Goal: Information Seeking & Learning: Learn about a topic

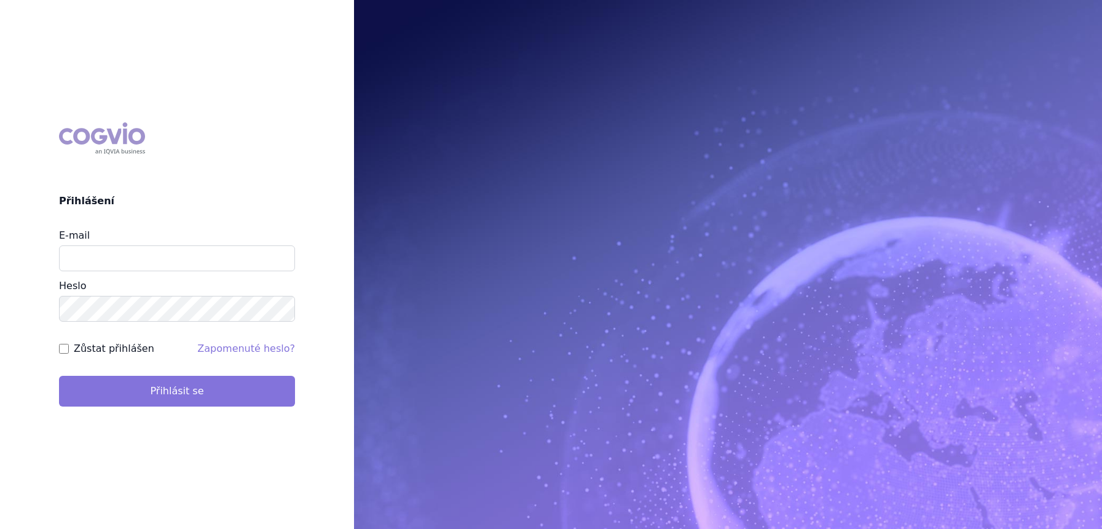
type input "[PERSON_NAME][EMAIL_ADDRESS][DOMAIN_NAME]"
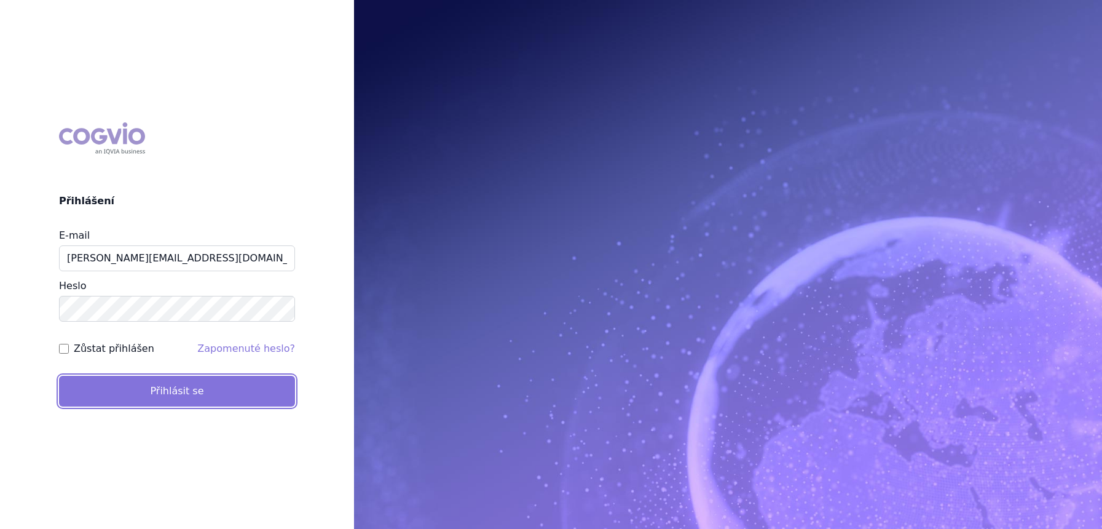
click at [175, 385] on button "Přihlásit se" at bounding box center [177, 390] width 236 height 31
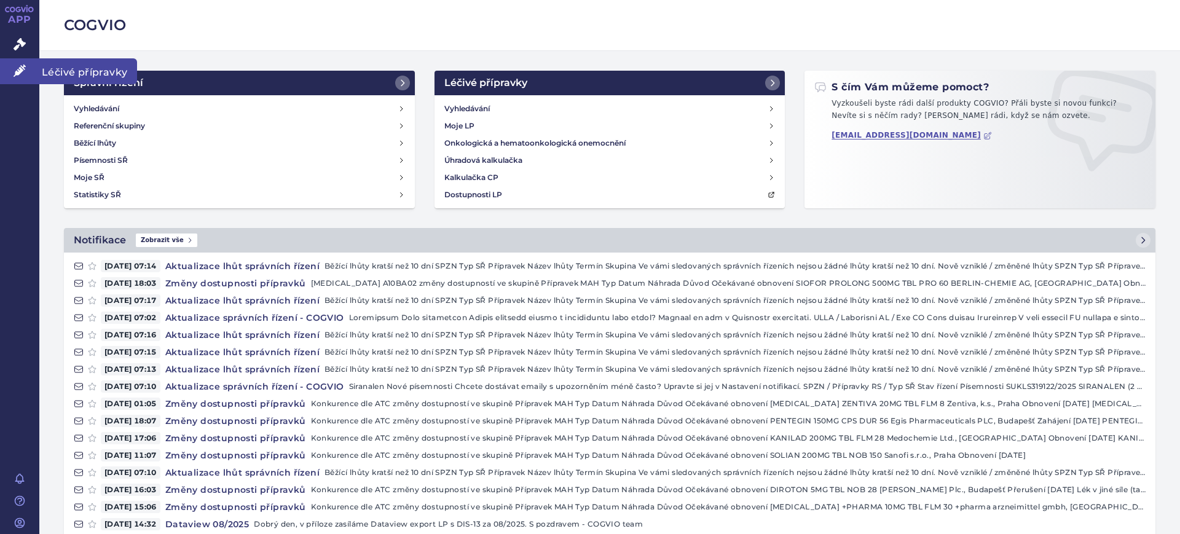
click at [12, 74] on link "Léčivé přípravky" at bounding box center [19, 71] width 39 height 26
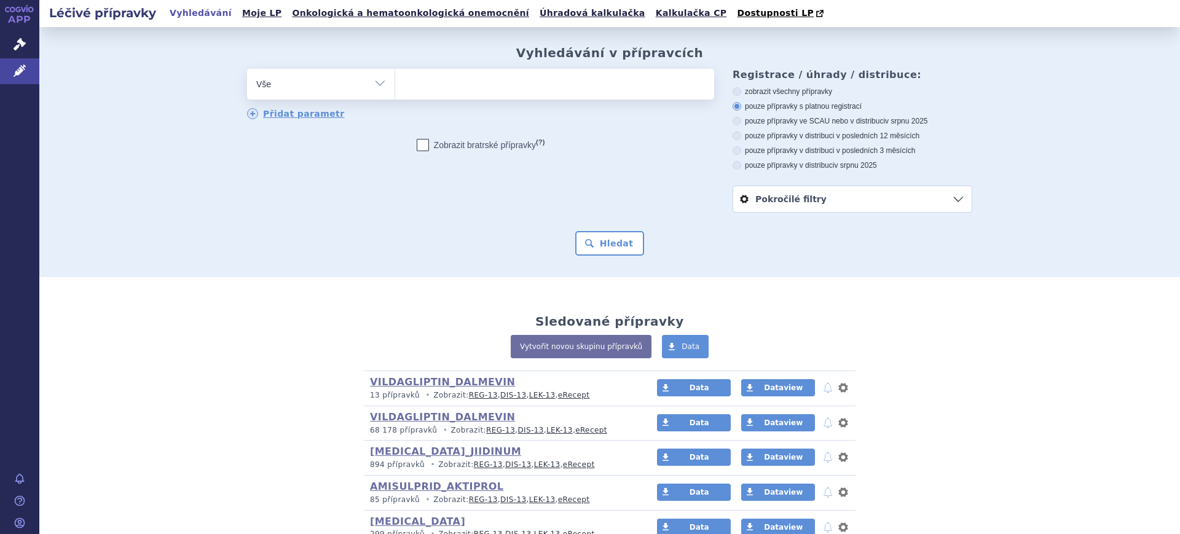
click at [787, 442] on div "SITAGLIPTIN_JIIDINUM (bez ) (sdílená skupina) 894 přípravků • Zobrazit: REG-13 …" at bounding box center [609, 458] width 479 height 34
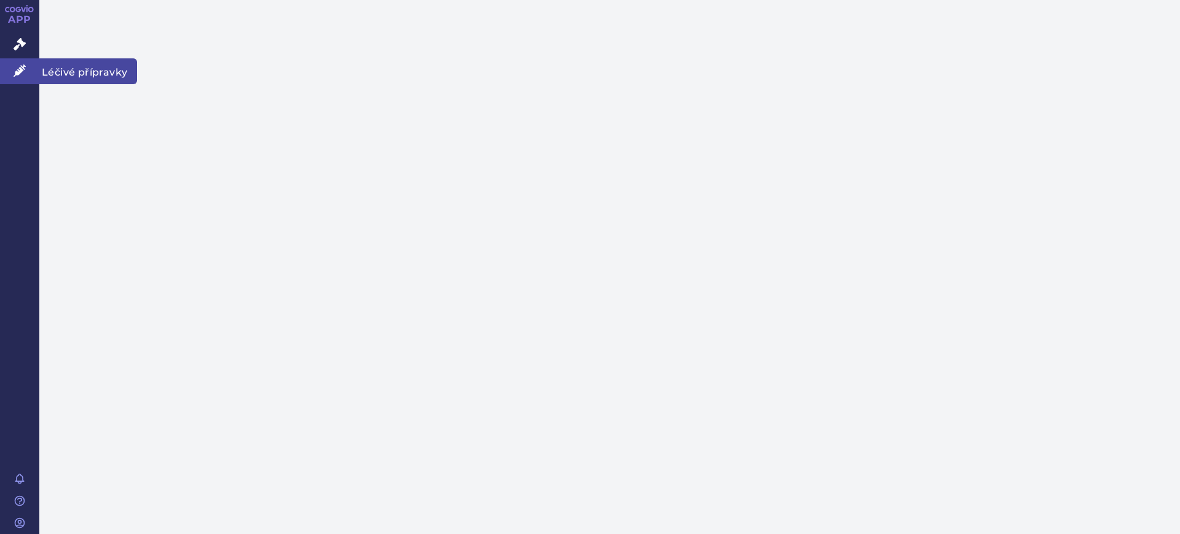
click at [26, 70] on link "Léčivé přípravky" at bounding box center [19, 71] width 39 height 26
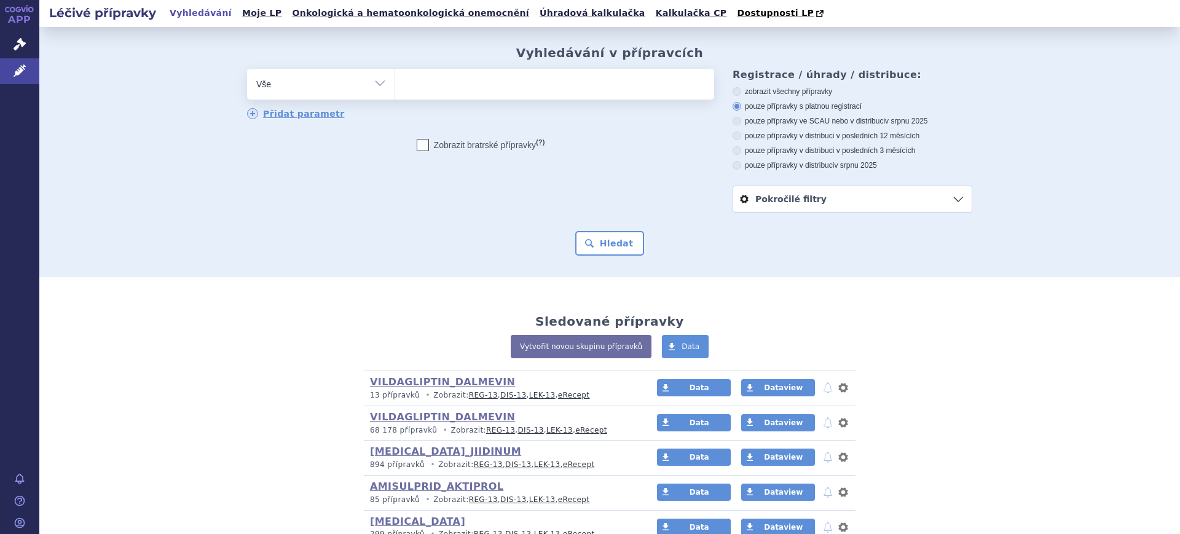
click at [276, 92] on select "Vše Přípravek/SUKL kód MAH VPOIS ATC/Aktivní látka Léková forma Síla" at bounding box center [320, 83] width 147 height 28
select select "filter-atc-group"
click at [247, 69] on select "Vše Přípravek/SUKL kód MAH VPOIS ATC/Aktivní látka Léková forma Síla" at bounding box center [320, 83] width 147 height 28
click at [456, 94] on ul at bounding box center [554, 82] width 319 height 26
click at [395, 94] on select at bounding box center [395, 83] width 1 height 31
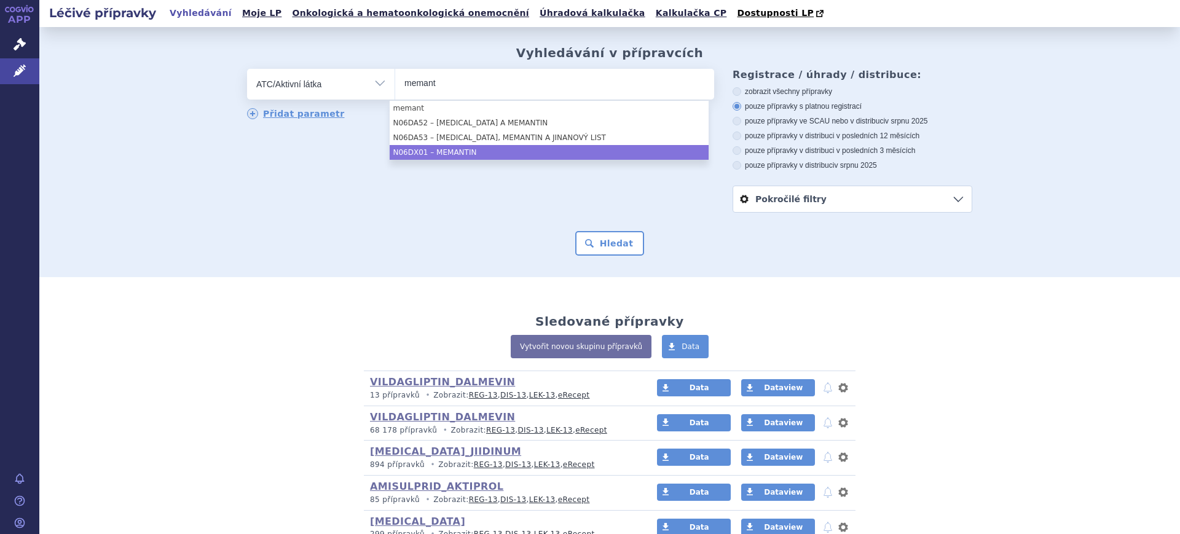
type input "memant"
select select "N06DX01"
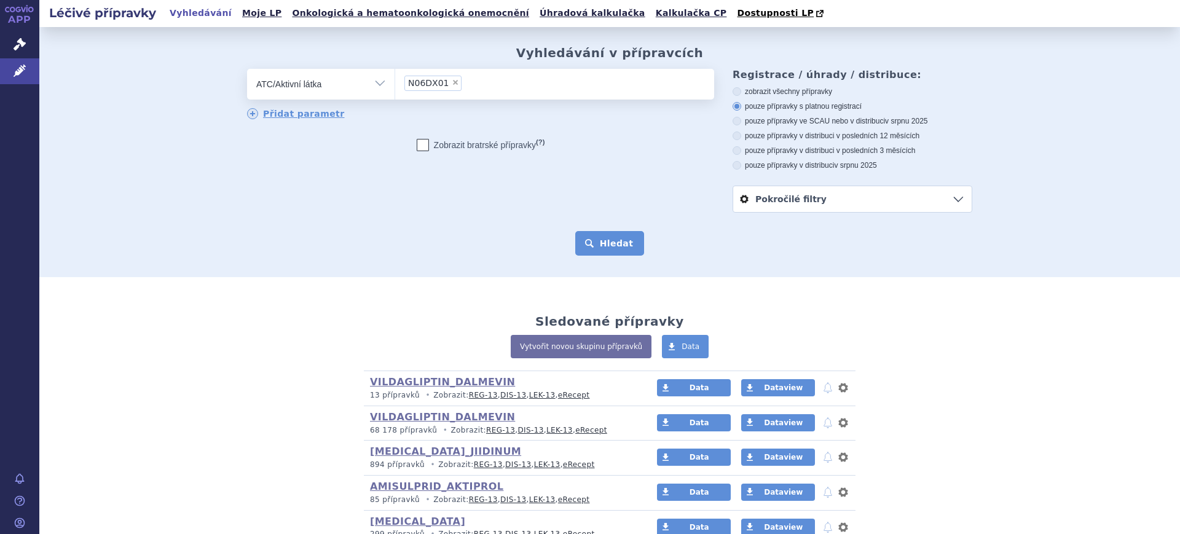
click at [579, 236] on button "Hledat" at bounding box center [609, 243] width 69 height 25
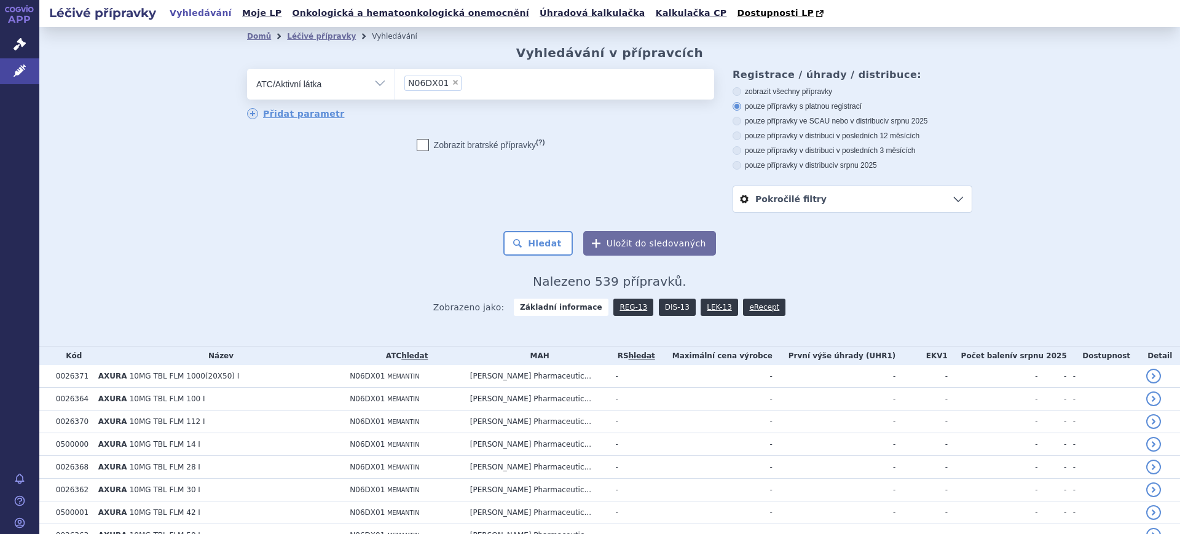
click at [666, 310] on link "DIS-13" at bounding box center [677, 307] width 37 height 17
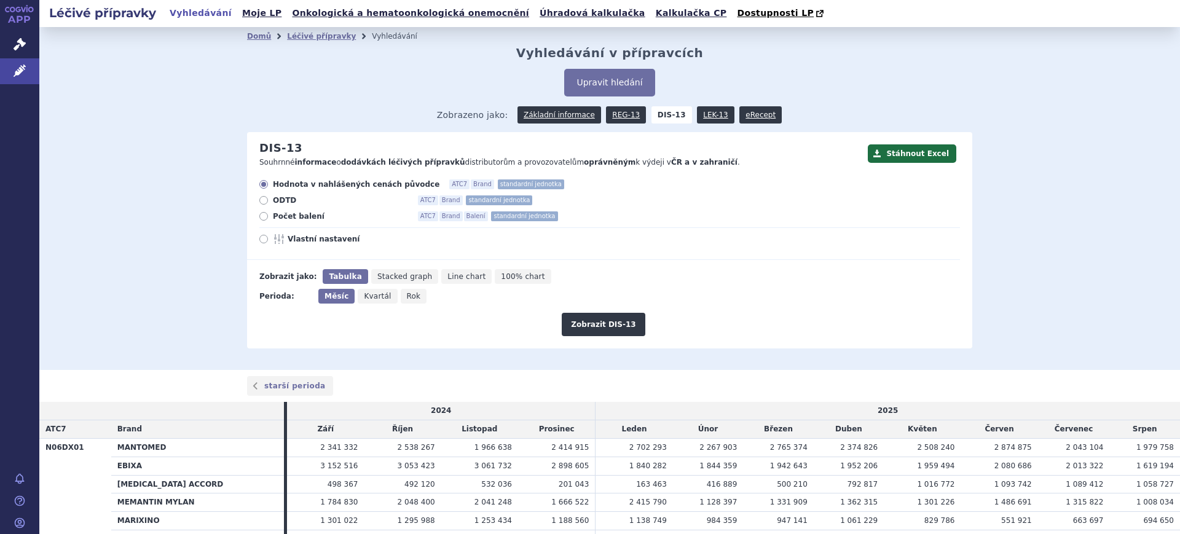
click at [407, 301] on span "Rok" at bounding box center [414, 296] width 14 height 9
click at [401, 297] on input "Rok" at bounding box center [405, 293] width 8 height 8
radio input "true"
click at [593, 329] on button "Zobrazit DIS-13" at bounding box center [603, 324] width 83 height 23
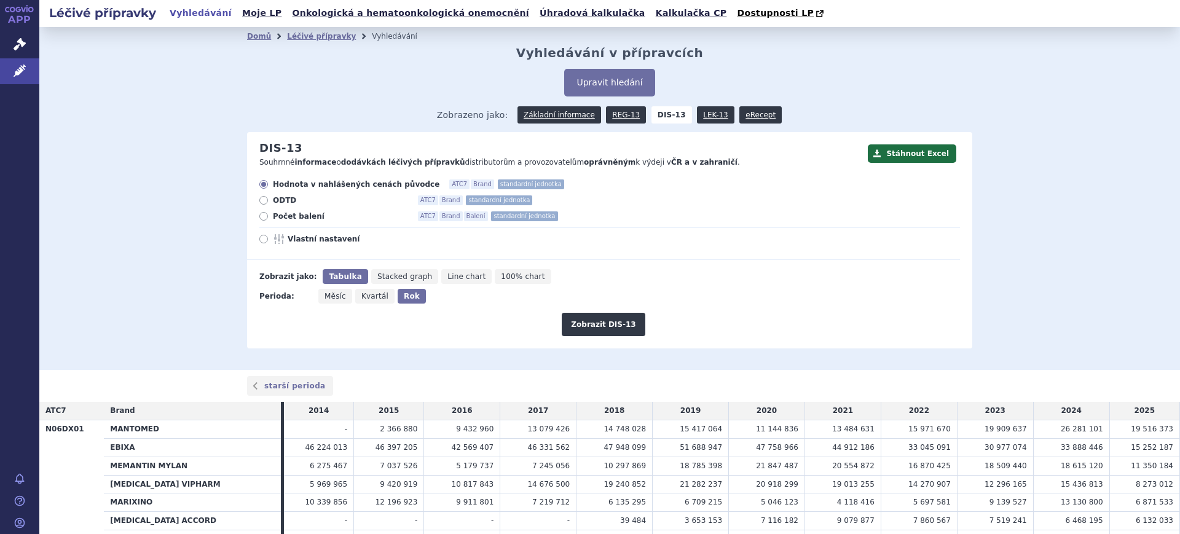
click at [288, 241] on span "Vlastní nastavení" at bounding box center [355, 239] width 135 height 10
click at [269, 241] on input "Vlastní nastavení" at bounding box center [265, 241] width 8 height 8
radio input "true"
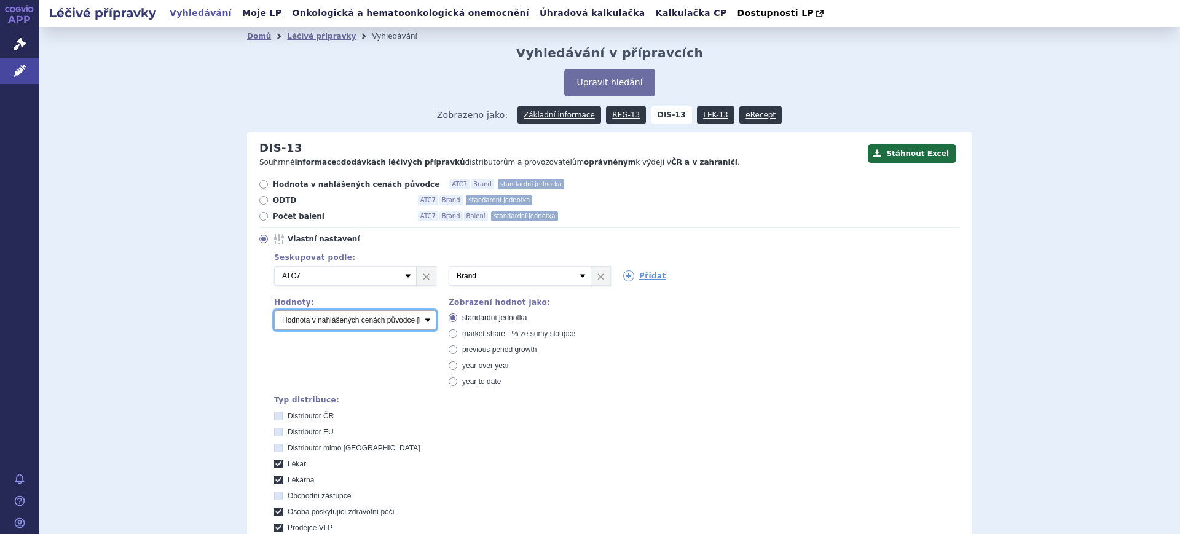
click at [294, 323] on select "Počet balení Hodnota v nahlášených cenách původce [DIS-13] Hodnota v maximálníc…" at bounding box center [355, 320] width 162 height 20
select select "packages"
click at [274, 311] on select "Počet balení Hodnota v nahlášených cenách původce [DIS-13] Hodnota v maximálníc…" at bounding box center [355, 320] width 162 height 20
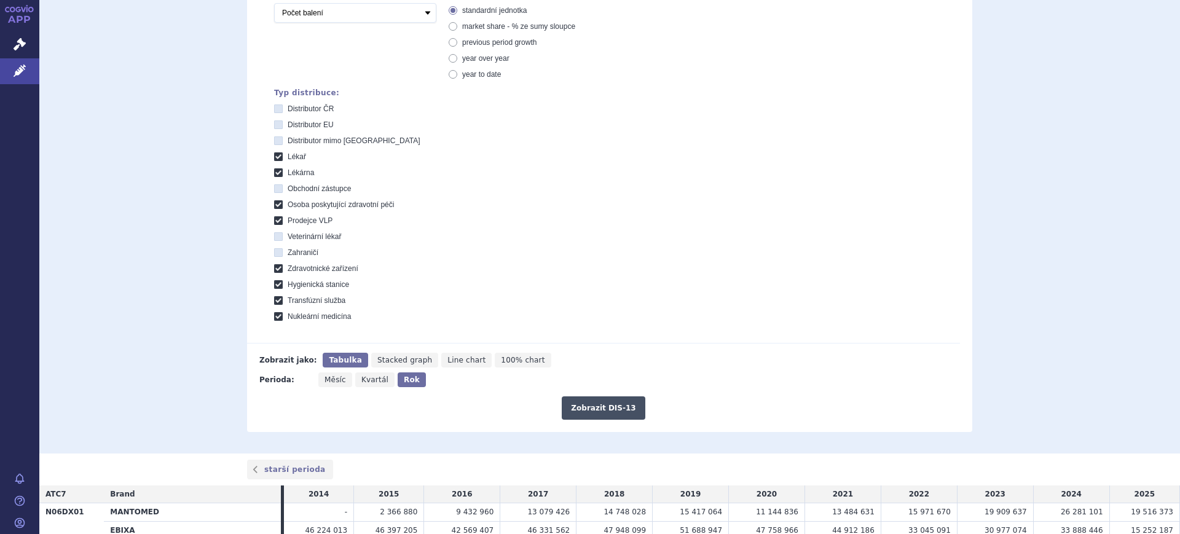
click at [583, 407] on button "Zobrazit DIS-13" at bounding box center [603, 407] width 83 height 23
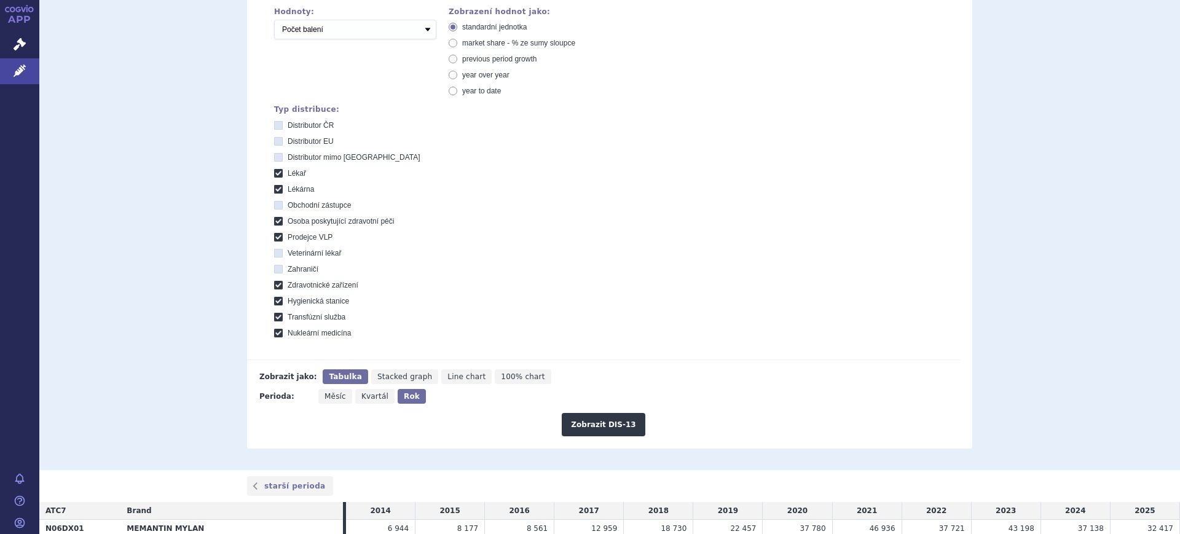
scroll to position [230, 0]
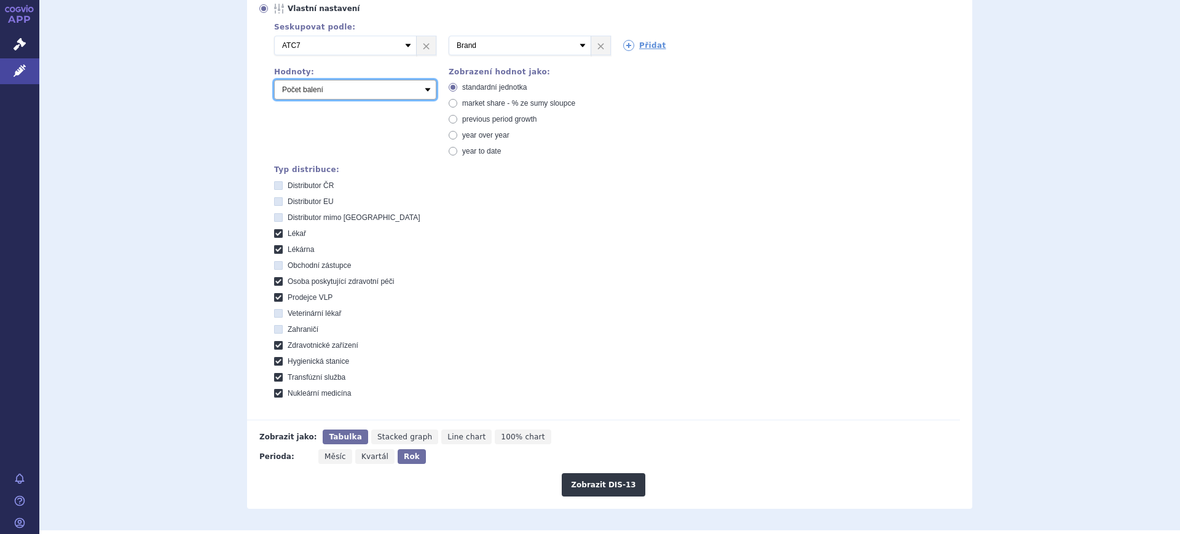
click at [366, 90] on select "Počet balení Hodnota v nahlášených cenách původce [DIS-13] Hodnota v maximálníc…" at bounding box center [355, 90] width 162 height 20
select select "dddPerPackage"
click at [274, 81] on select "Počet balení Hodnota v nahlášených cenách původce [DIS-13] Hodnota v maximálníc…" at bounding box center [355, 90] width 162 height 20
click at [588, 479] on button "Zobrazit DIS-13" at bounding box center [603, 484] width 83 height 23
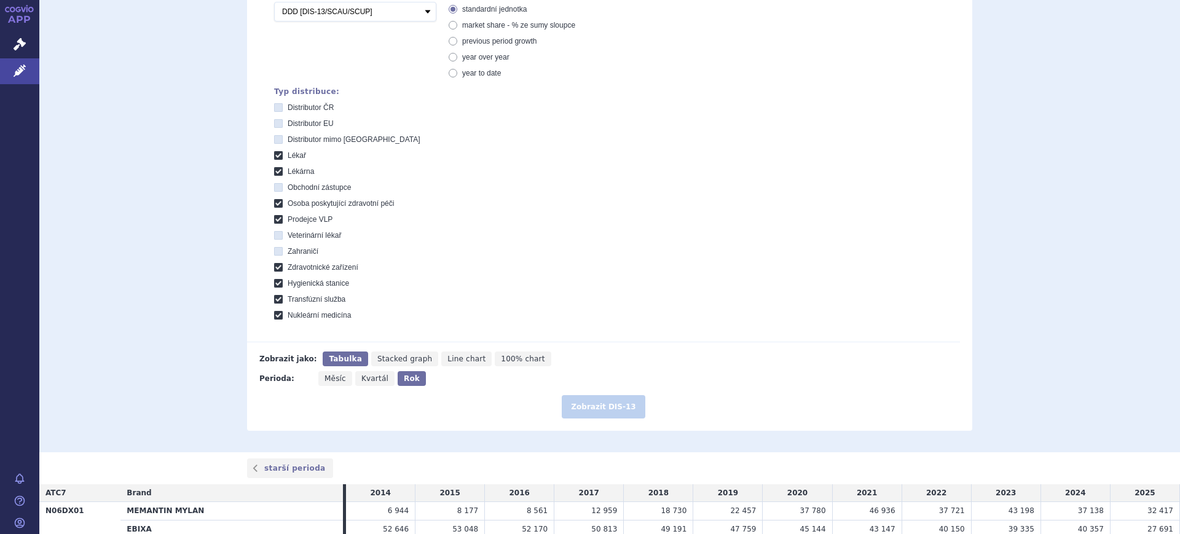
scroll to position [559, 0]
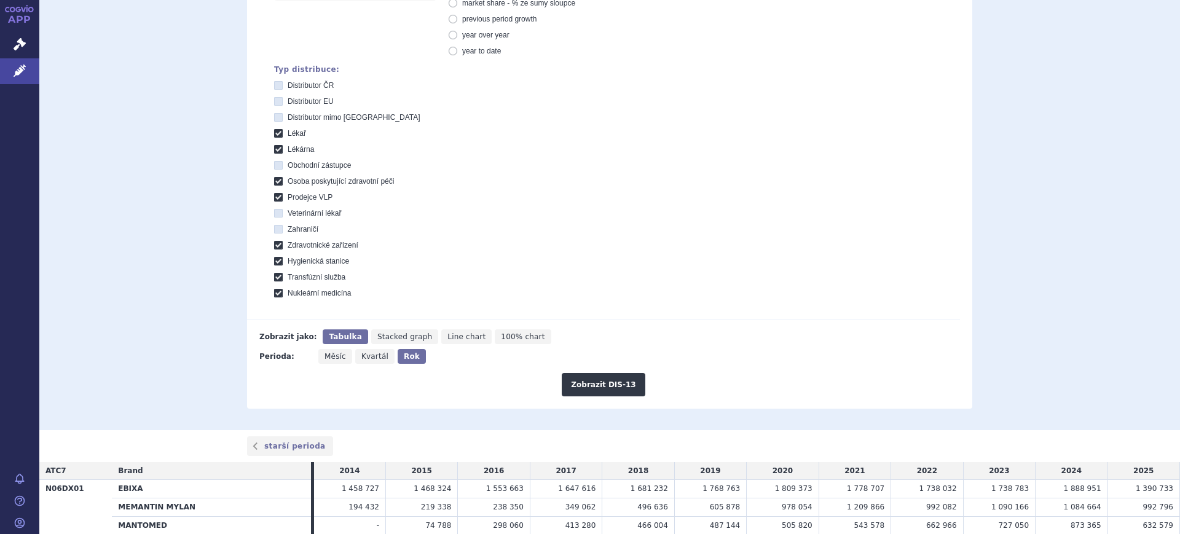
scroll to position [313, 0]
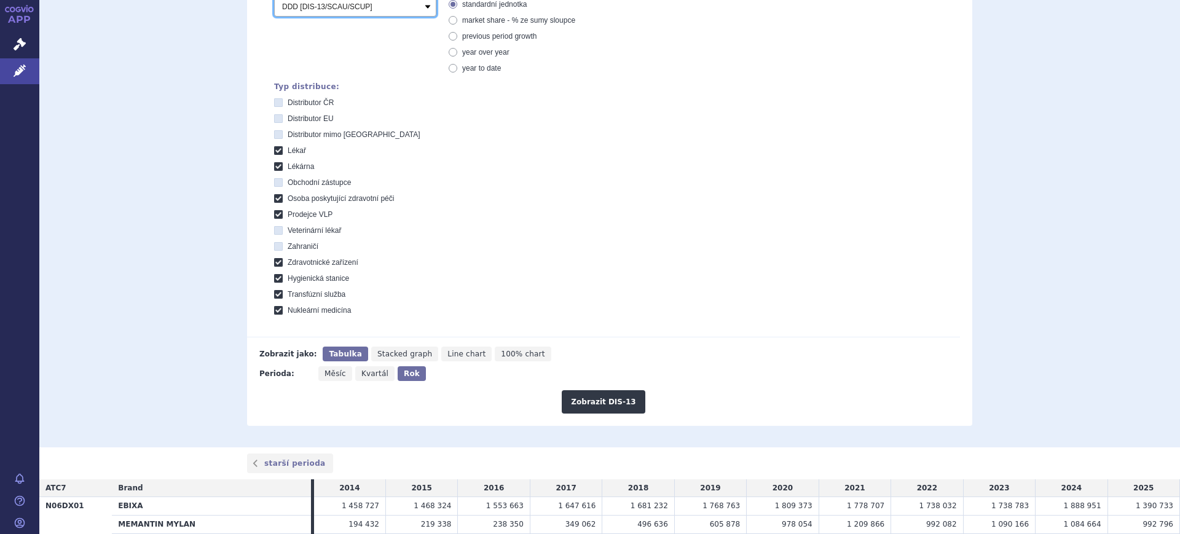
click at [367, 8] on select "Počet balení Hodnota v nahlášených cenách původce [DIS-13] Hodnota v maximálníc…" at bounding box center [355, 7] width 162 height 20
select select "scauUtddPerPackage1"
click at [274, 0] on select "Počet balení Hodnota v nahlášených cenách původce [DIS-13] Hodnota v maximálníc…" at bounding box center [355, 9] width 162 height 20
click at [627, 395] on button "Zobrazit DIS-13" at bounding box center [603, 403] width 83 height 23
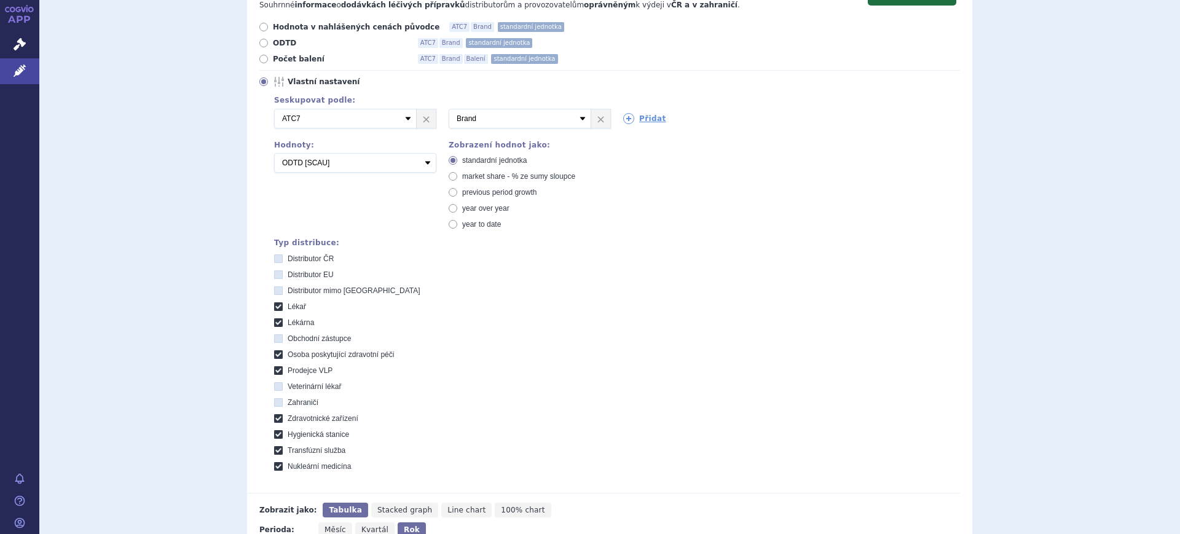
scroll to position [154, 0]
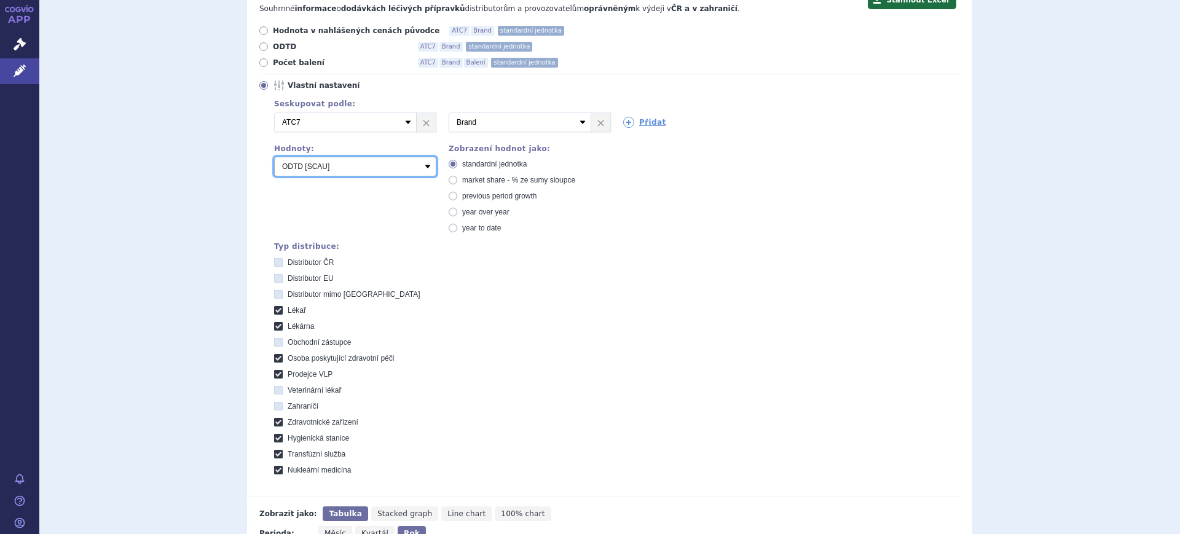
click at [391, 168] on select "Počet balení Hodnota v nahlášených cenách původce [DIS-13] Hodnota v maximálníc…" at bounding box center [355, 167] width 162 height 20
select select "dddPerPackage"
click at [274, 157] on select "Počet balení Hodnota v nahlášených cenách původce [DIS-13] Hodnota v maximálníc…" at bounding box center [355, 167] width 162 height 20
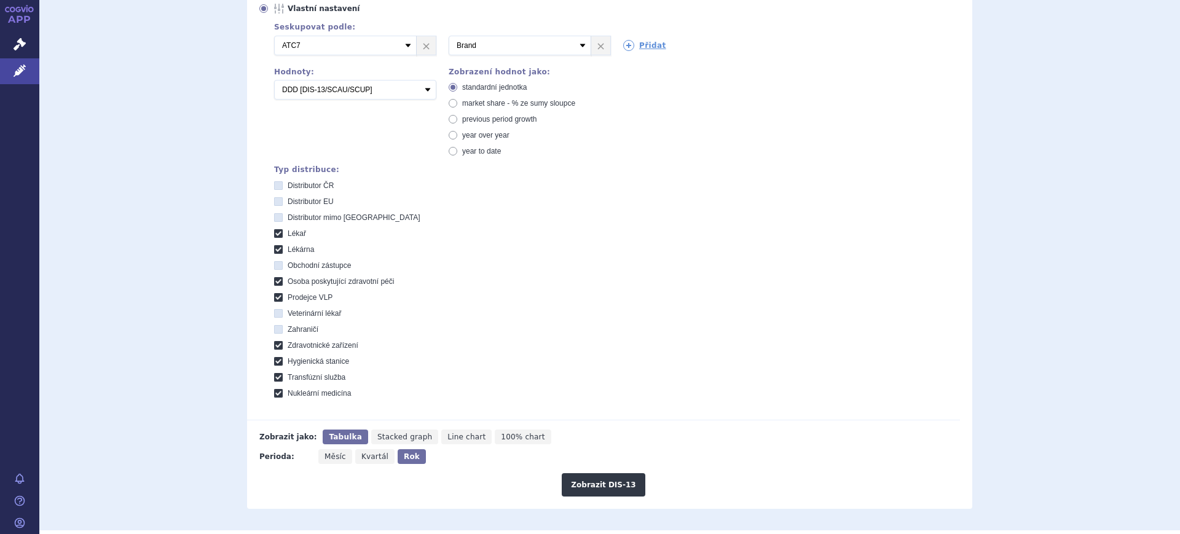
click at [500, 104] on span "market share - % ze sumy sloupce" at bounding box center [518, 103] width 113 height 9
click at [458, 104] on input "market share - % ze sumy sloupce" at bounding box center [454, 105] width 8 height 8
radio input "true"
click at [600, 482] on button "Zobrazit DIS-13" at bounding box center [603, 484] width 83 height 23
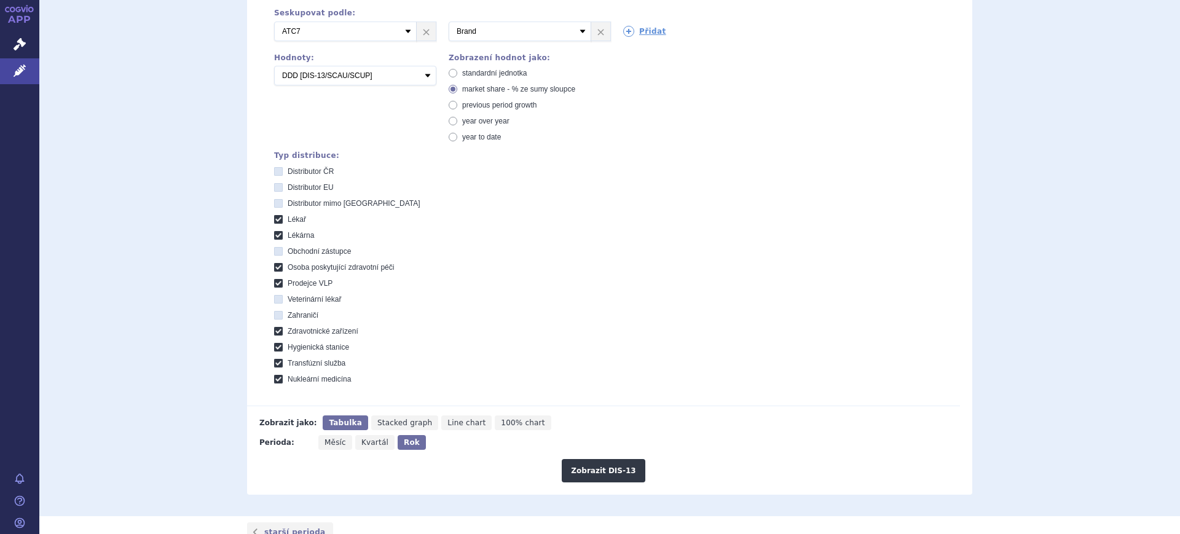
scroll to position [237, 0]
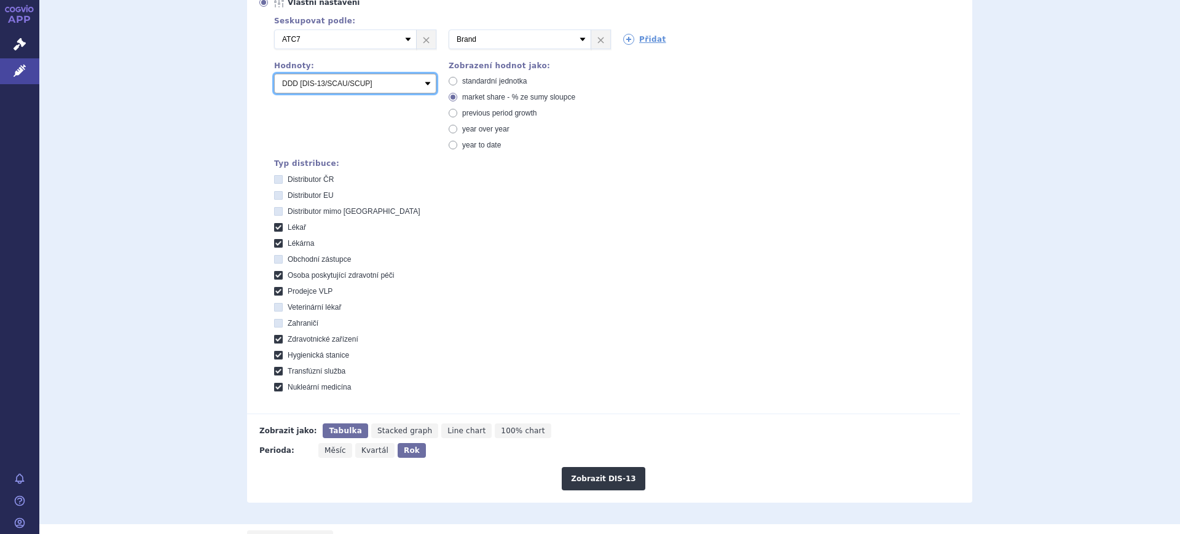
click at [357, 91] on select "Počet balení Hodnota v nahlášených cenách původce [DIS-13] Hodnota v maximálníc…" at bounding box center [355, 84] width 162 height 20
select select "scauUtddPerPackage1"
click at [274, 74] on select "Počet balení Hodnota v nahlášených cenách původce [DIS-13] Hodnota v maximálníc…" at bounding box center [355, 84] width 162 height 20
click at [629, 486] on button "Zobrazit DIS-13" at bounding box center [603, 478] width 83 height 23
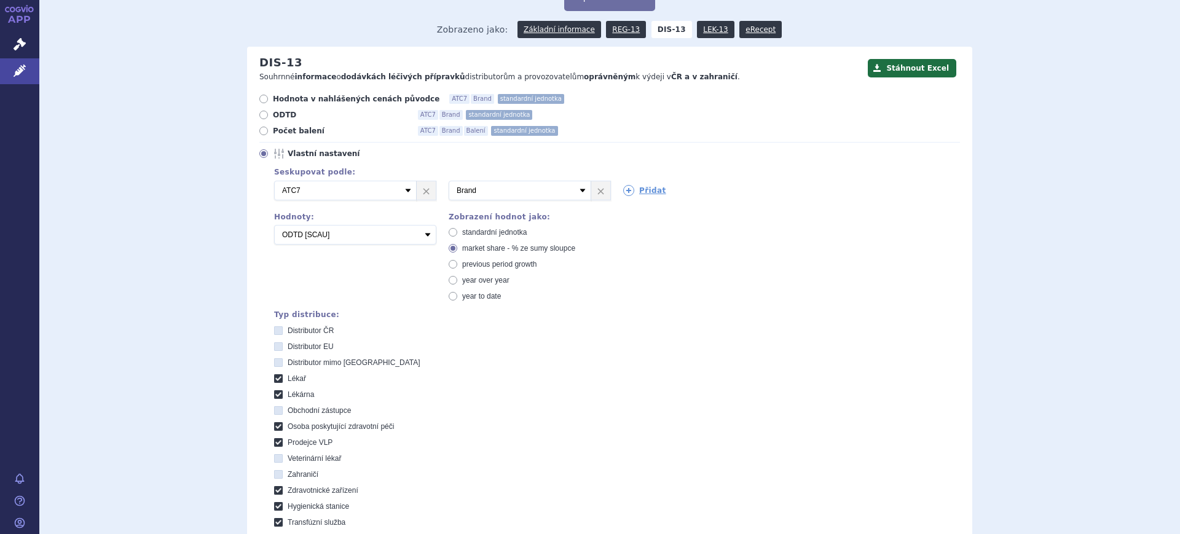
scroll to position [83, 0]
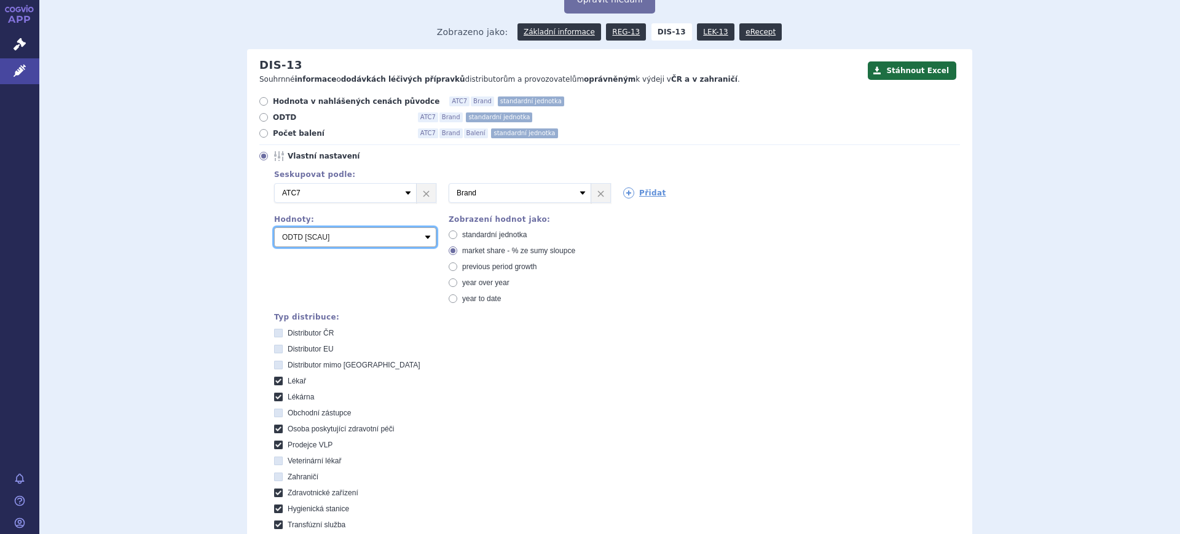
click at [323, 235] on select "Počet balení Hodnota v nahlášených cenách původce [DIS-13] Hodnota v maximálníc…" at bounding box center [355, 237] width 162 height 20
select select "packages"
click at [274, 228] on select "Počet balení Hodnota v nahlášených cenách původce [DIS-13] Hodnota v maximálníc…" at bounding box center [355, 237] width 162 height 20
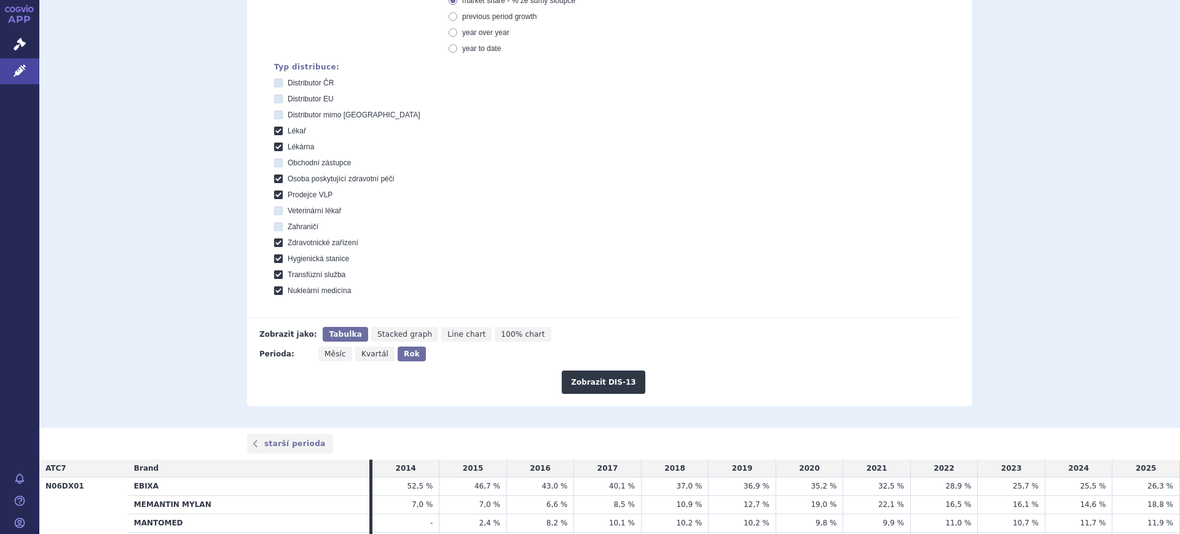
scroll to position [467, 0]
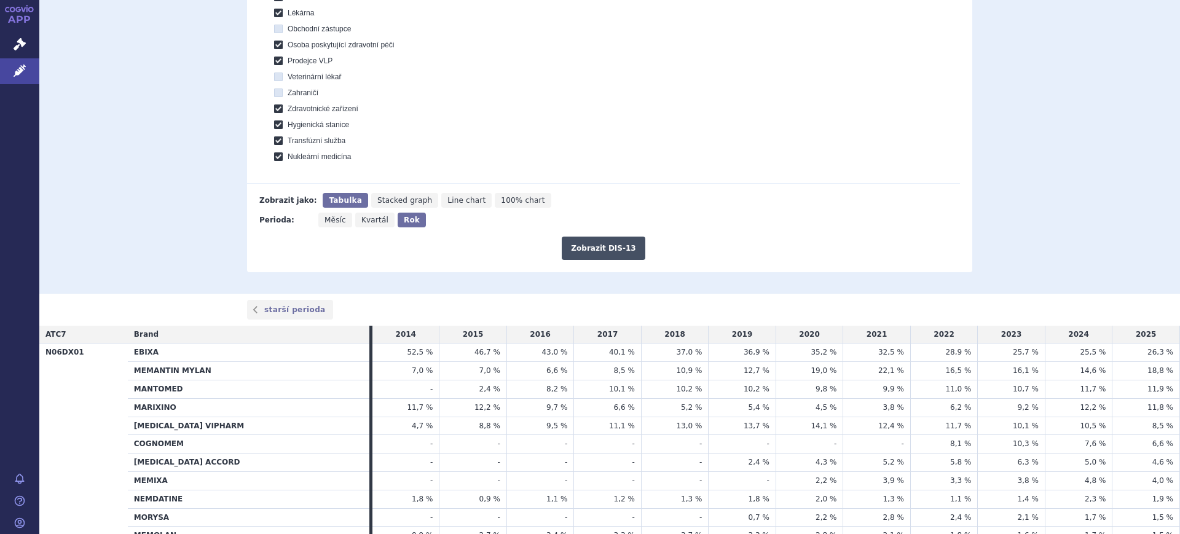
click at [567, 243] on button "Zobrazit DIS-13" at bounding box center [603, 248] width 83 height 23
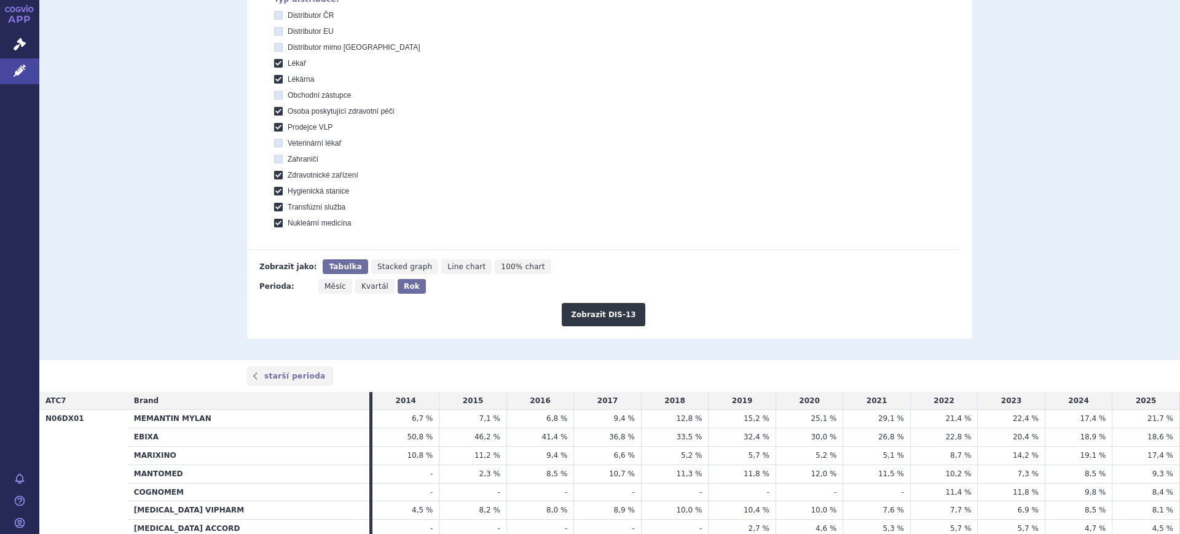
scroll to position [615, 0]
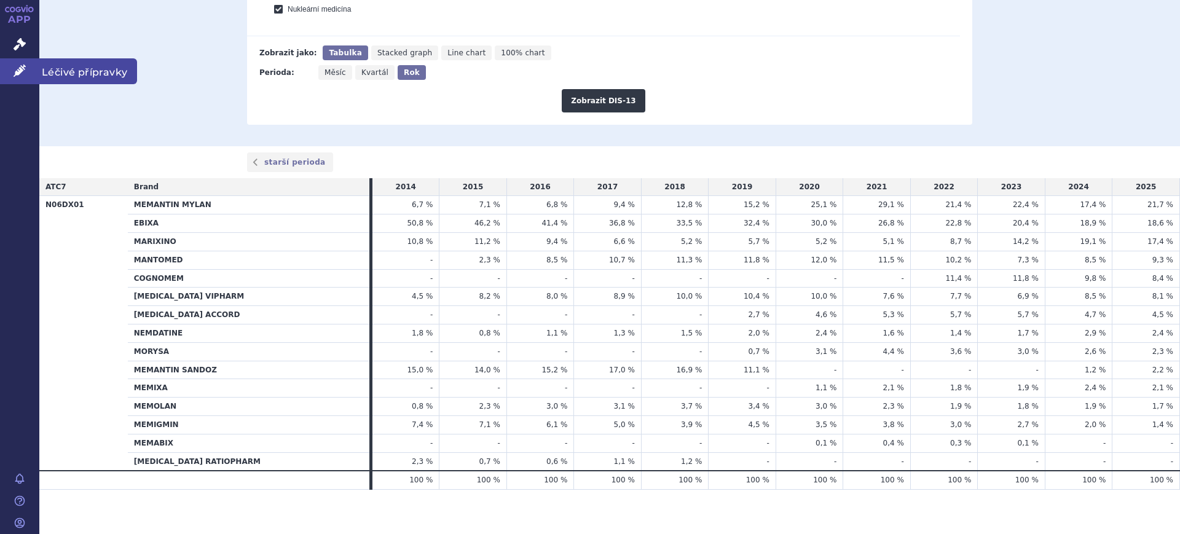
click at [26, 77] on link "Léčivé přípravky" at bounding box center [19, 71] width 39 height 26
click at [29, 69] on link "Léčivé přípravky" at bounding box center [19, 71] width 39 height 26
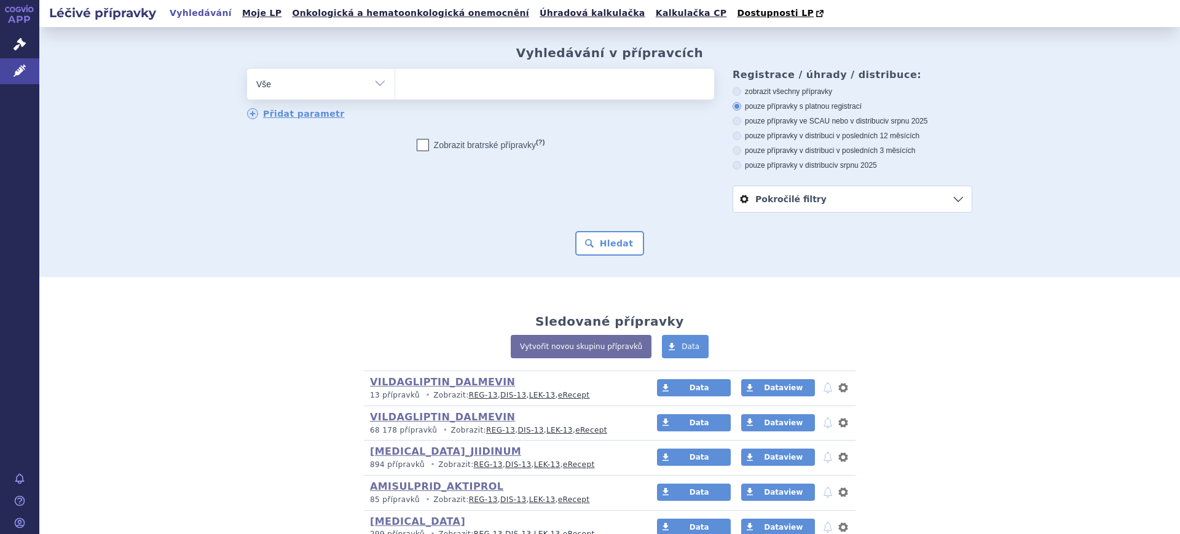
click at [337, 66] on div "Vyhledávání v přípravcích odstranit Vše Přípravek/SUKL kód MAH VPOIS" at bounding box center [609, 150] width 774 height 210
click at [337, 73] on select "Vše Přípravek/SUKL kód MAH VPOIS ATC/Aktivní látka Léková forma Síla" at bounding box center [320, 83] width 147 height 28
select select "filter-atc-group"
click at [247, 69] on select "Vše Přípravek/SUKL kód MAH VPOIS ATC/Aktivní látka Léková forma Síla" at bounding box center [320, 83] width 147 height 28
click at [442, 88] on ul at bounding box center [554, 82] width 319 height 26
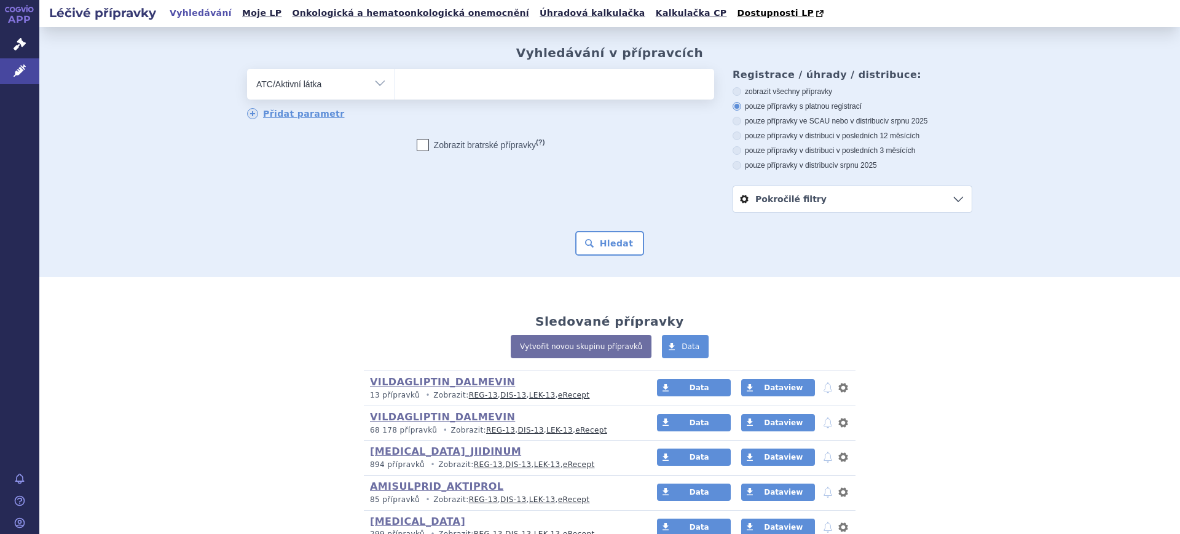
click at [395, 88] on select at bounding box center [395, 83] width 1 height 31
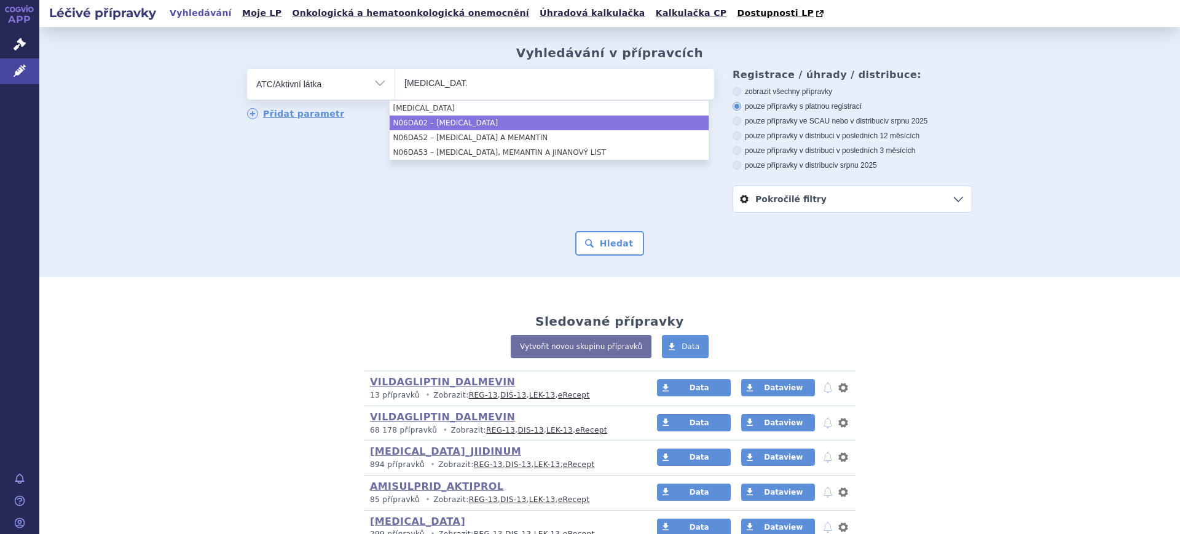
type input "DONEPEZIL"
drag, startPoint x: 474, startPoint y: 118, endPoint x: 481, endPoint y: 117, distance: 6.8
select select "N06DA02"
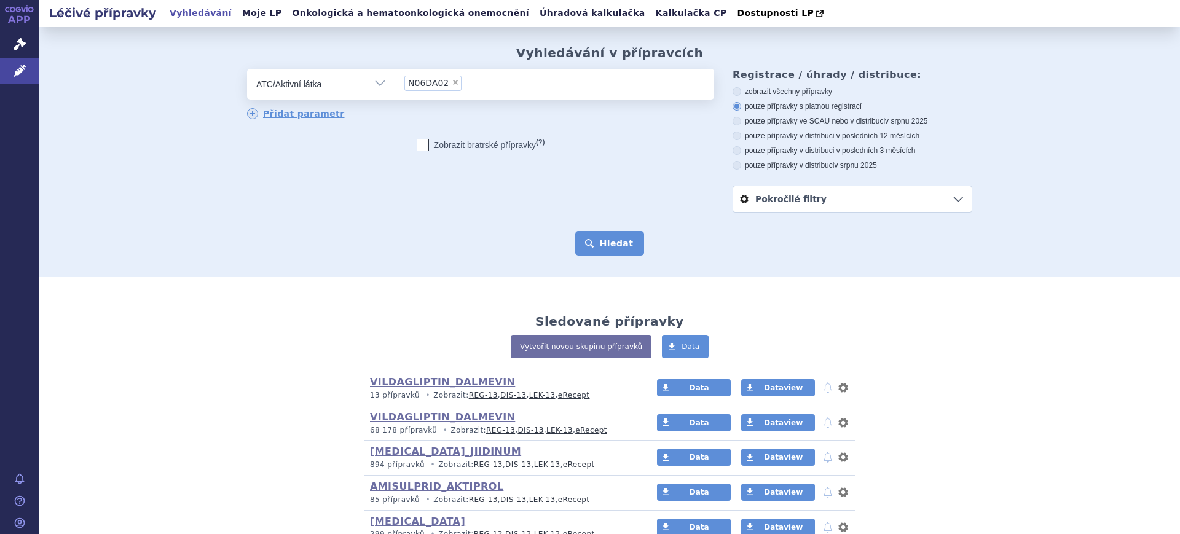
click at [583, 252] on button "Hledat" at bounding box center [609, 243] width 69 height 25
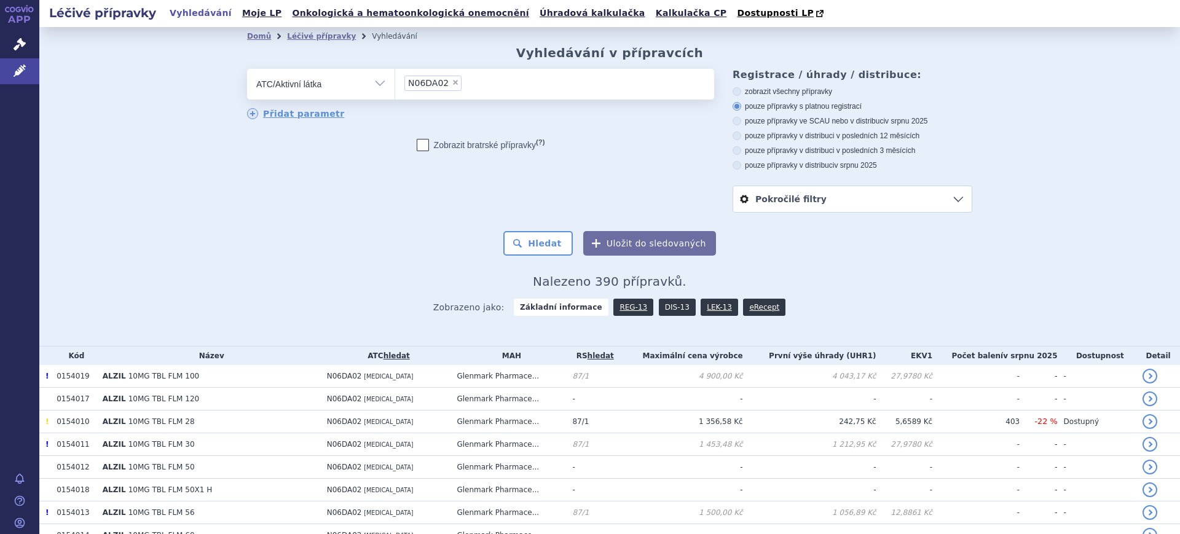
click at [666, 304] on link "DIS-13" at bounding box center [677, 307] width 37 height 17
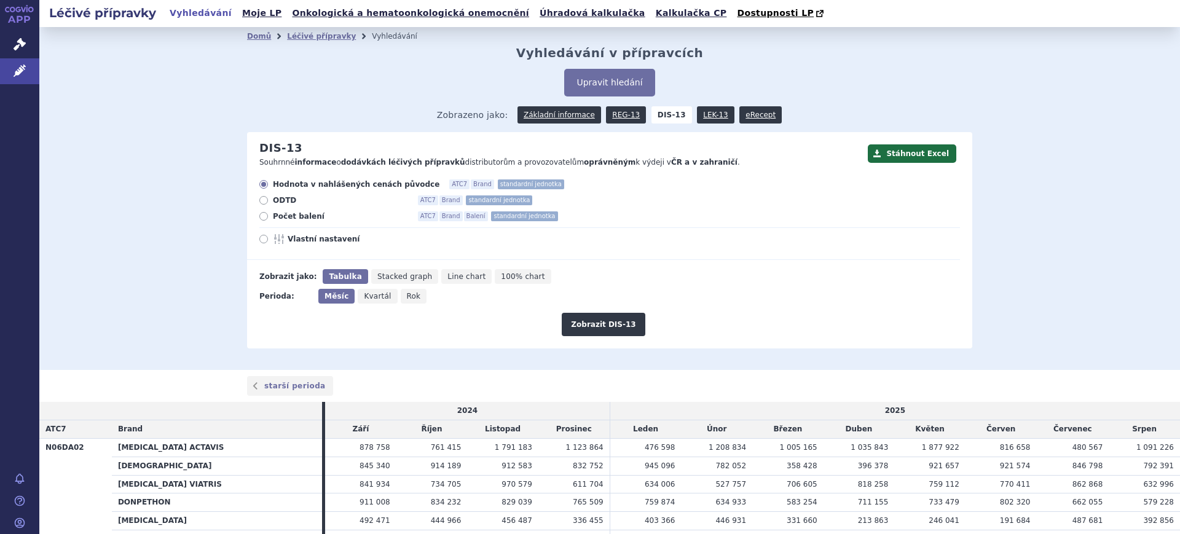
click at [407, 301] on span "Rok" at bounding box center [414, 296] width 14 height 9
click at [404, 297] on input "Rok" at bounding box center [405, 293] width 8 height 8
radio input "true"
click at [591, 334] on button "Zobrazit DIS-13" at bounding box center [603, 324] width 83 height 23
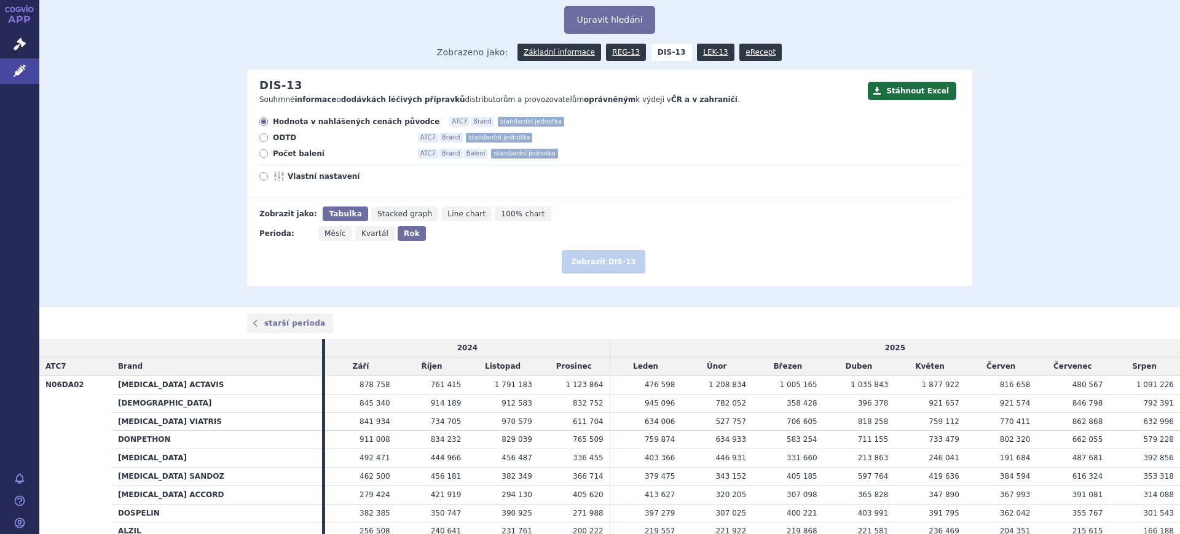
scroll to position [175, 0]
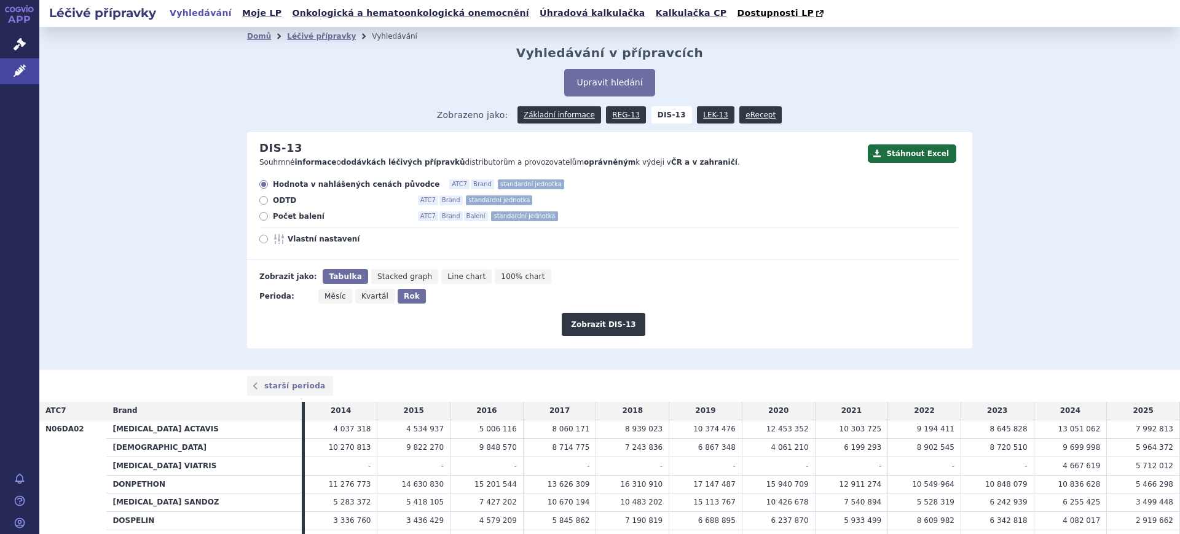
click at [324, 242] on span "Vlastní nastavení" at bounding box center [355, 239] width 135 height 10
click at [300, 239] on span "Vlastní nastavení" at bounding box center [355, 239] width 135 height 10
click at [269, 239] on input "Vlastní nastavení" at bounding box center [265, 241] width 8 height 8
radio input "true"
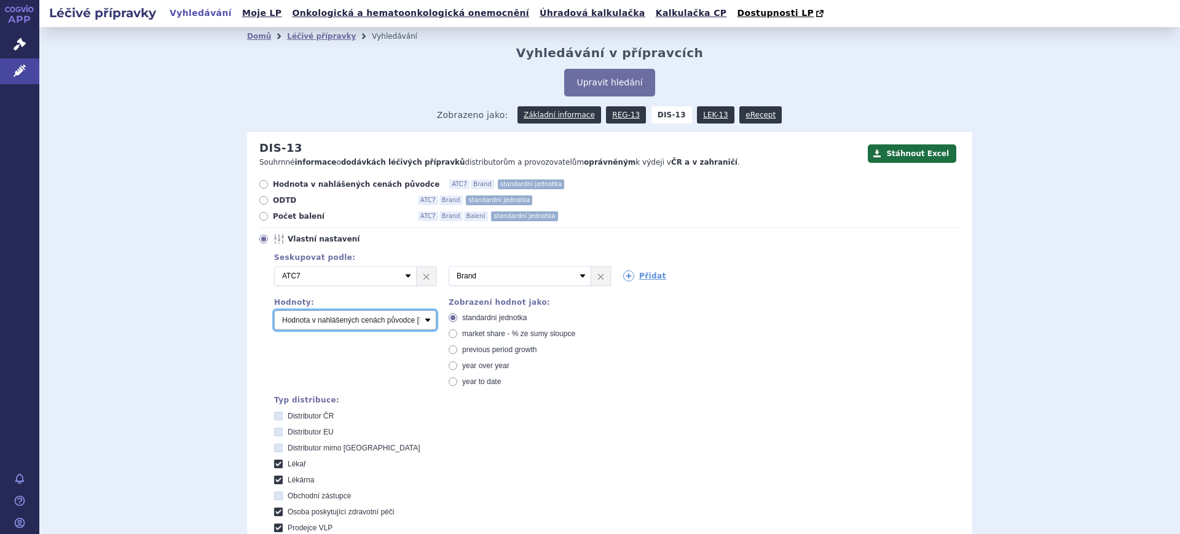
click at [318, 324] on select "Počet balení Hodnota v nahlášených cenách původce [DIS-13] Hodnota v maximálníc…" at bounding box center [355, 320] width 162 height 20
select select "packages"
click at [274, 311] on select "Počet balení Hodnota v nahlášených cenách původce [DIS-13] Hodnota v maximálníc…" at bounding box center [355, 320] width 162 height 20
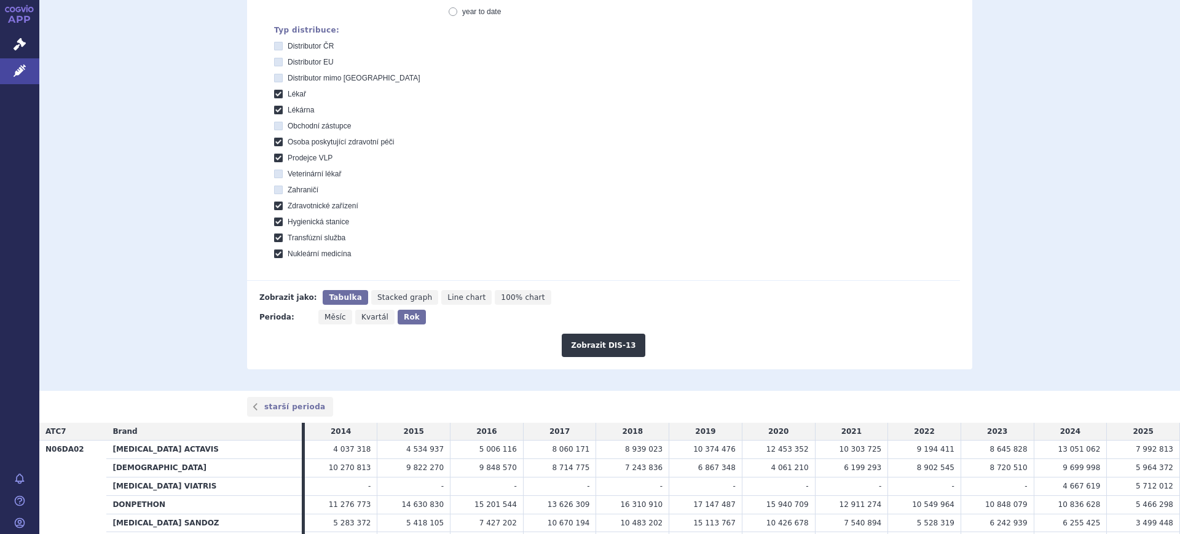
scroll to position [384, 0]
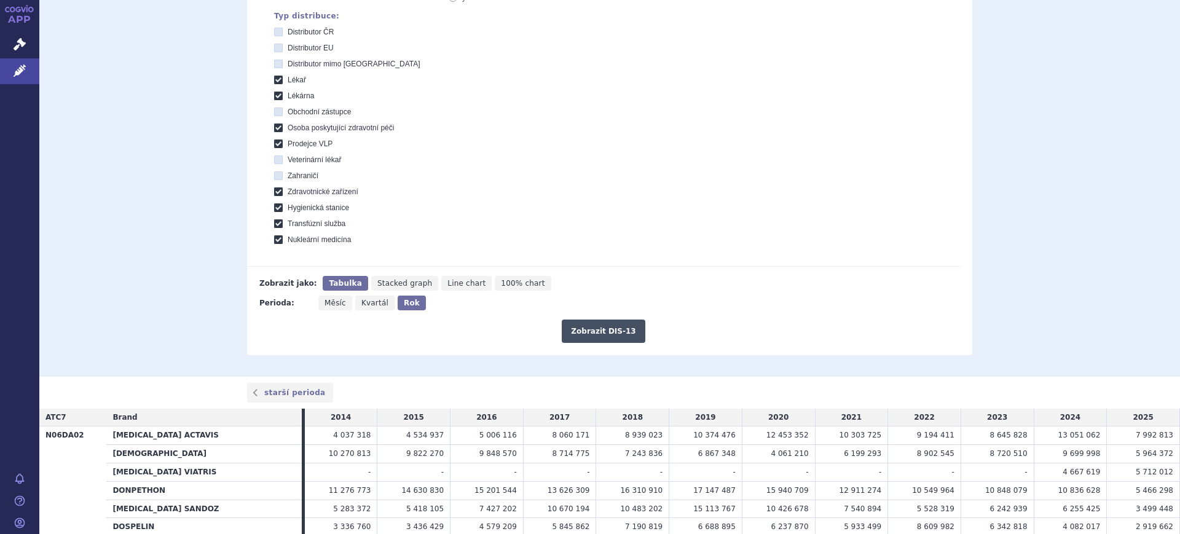
click at [595, 337] on button "Zobrazit DIS-13" at bounding box center [603, 331] width 83 height 23
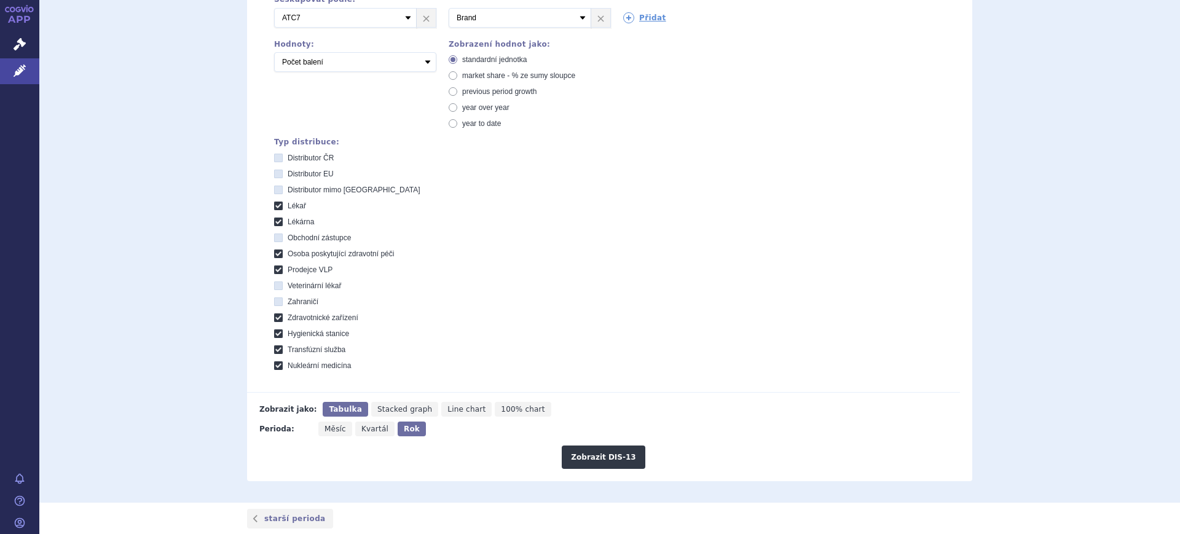
scroll to position [178, 0]
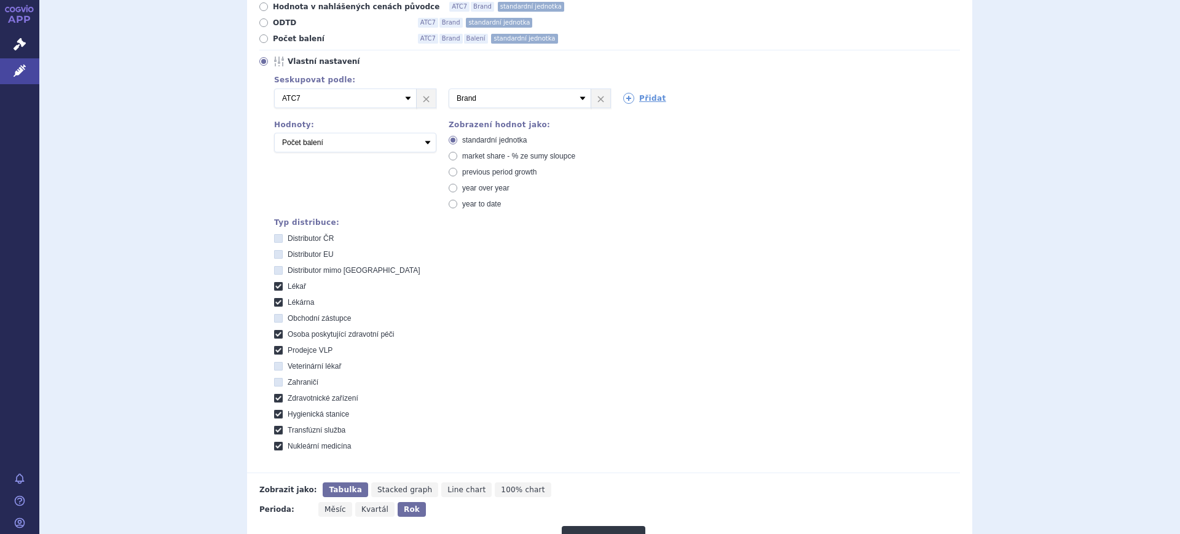
click at [487, 159] on span "market share - % ze sumy sloupce" at bounding box center [518, 156] width 113 height 9
click at [458, 159] on input "market share - % ze sumy sloupce" at bounding box center [454, 158] width 8 height 8
radio input "true"
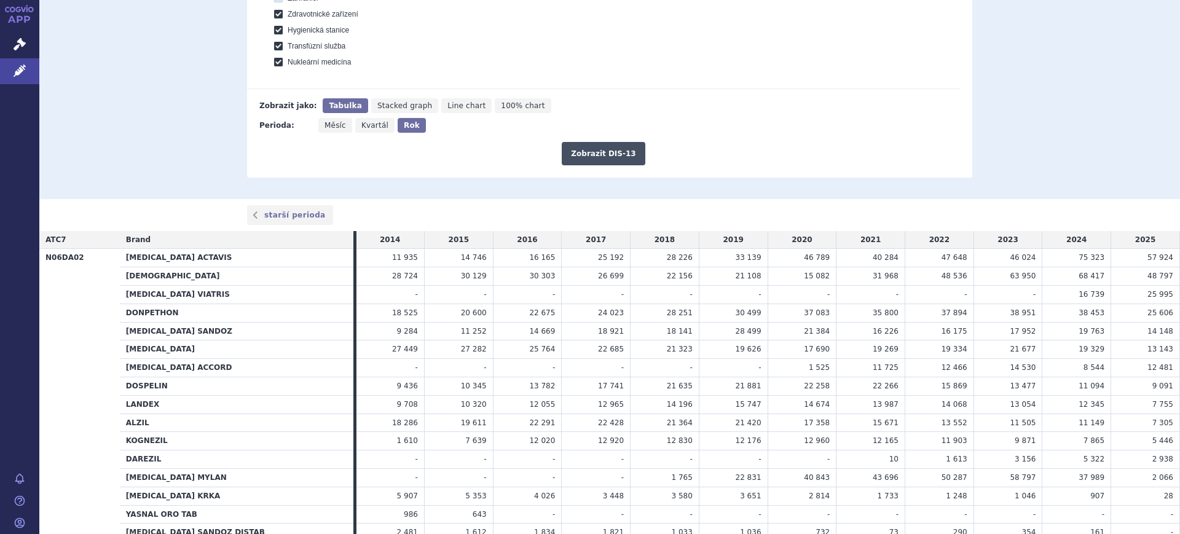
click at [590, 159] on button "Zobrazit DIS-13" at bounding box center [603, 153] width 83 height 23
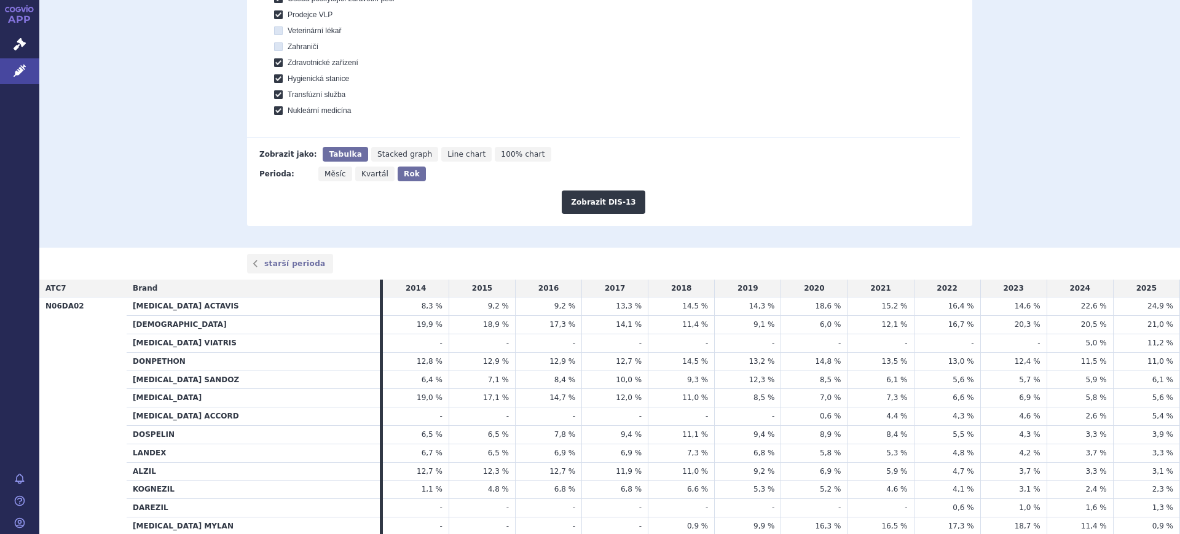
scroll to position [538, 0]
